Goal: Use online tool/utility: Utilize a website feature to perform a specific function

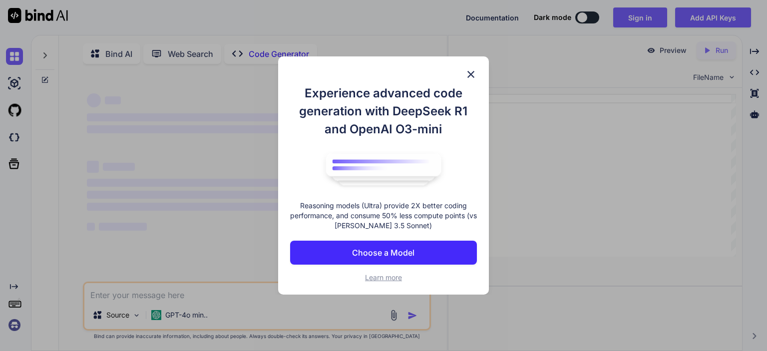
scroll to position [3, 0]
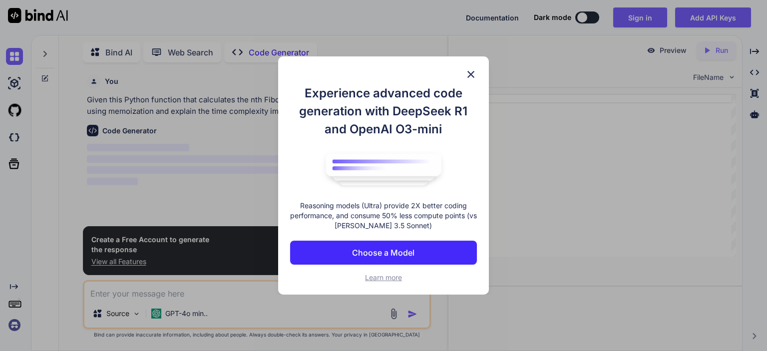
type textarea "x"
click at [469, 74] on img at bounding box center [471, 74] width 12 height 12
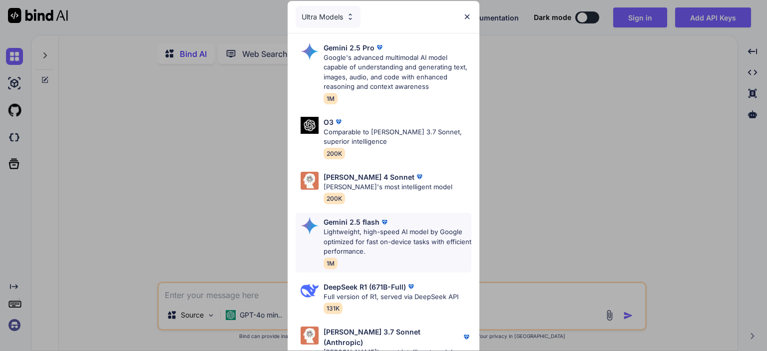
type textarea "x"
click at [410, 187] on p "Claude's most intelligent model" at bounding box center [388, 187] width 129 height 10
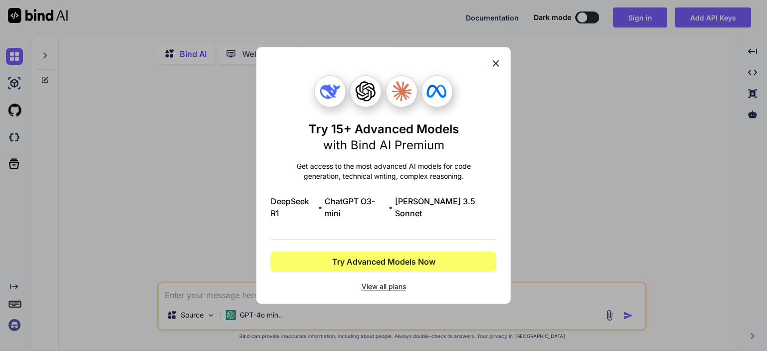
click at [493, 67] on icon at bounding box center [496, 63] width 6 height 6
